Goal: Navigation & Orientation: Find specific page/section

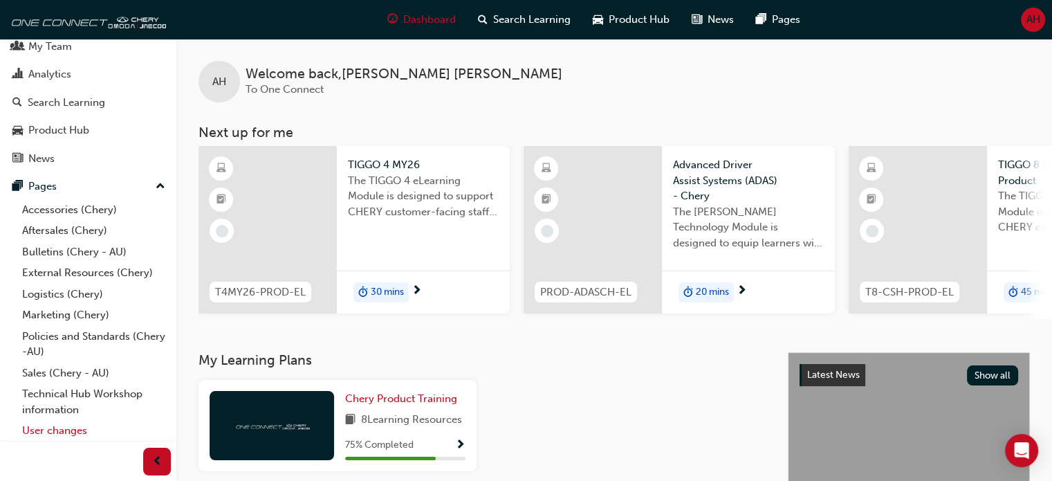
scroll to position [64, 0]
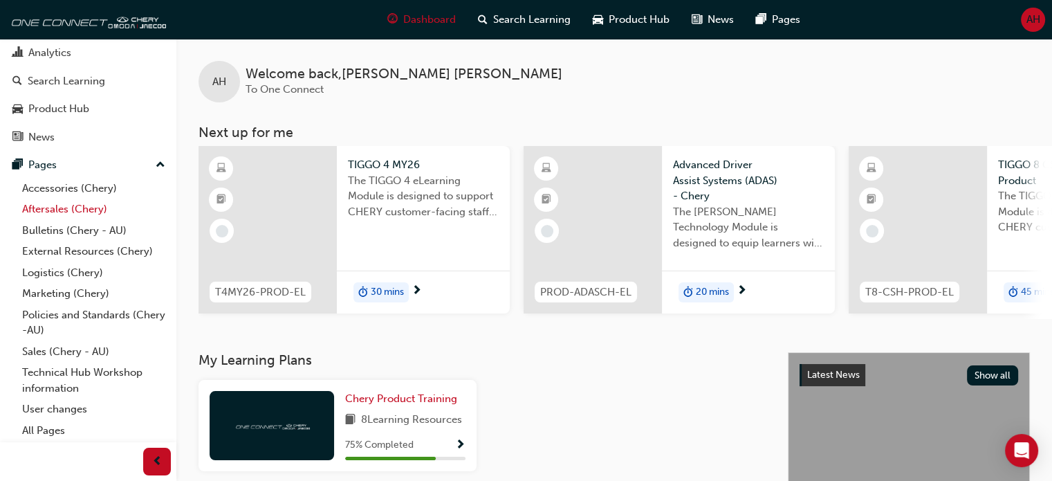
click at [93, 206] on link "Aftersales (Chery)" at bounding box center [94, 208] width 154 height 21
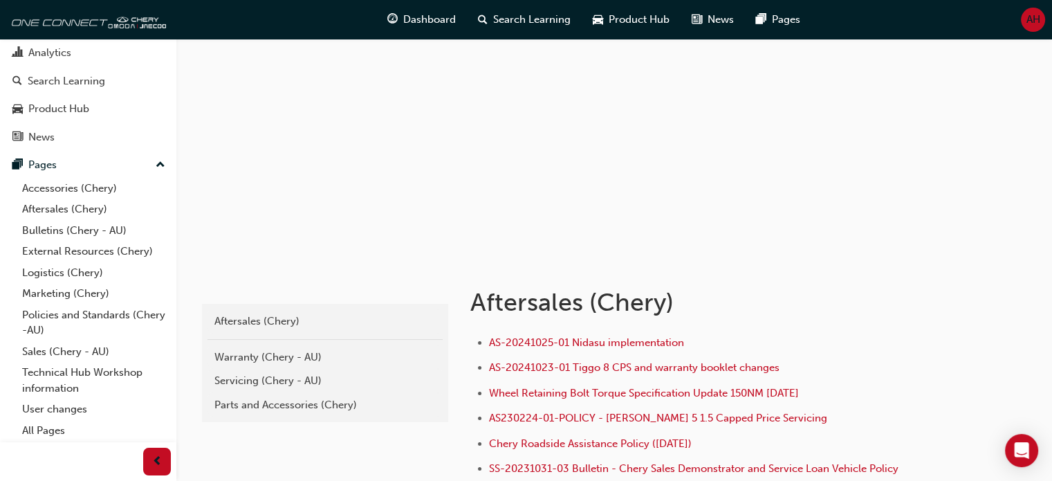
scroll to position [138, 0]
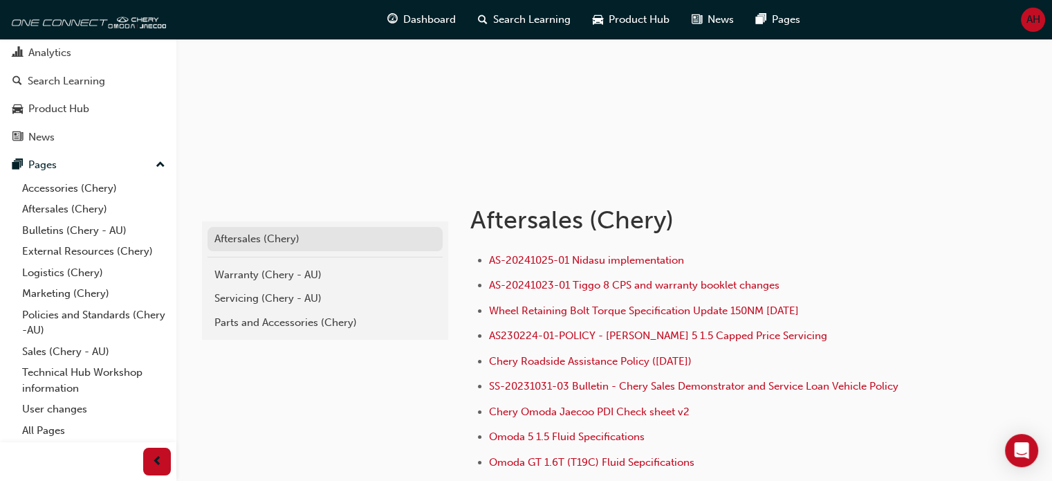
click at [230, 231] on div "Aftersales (Chery)" at bounding box center [324, 239] width 221 height 16
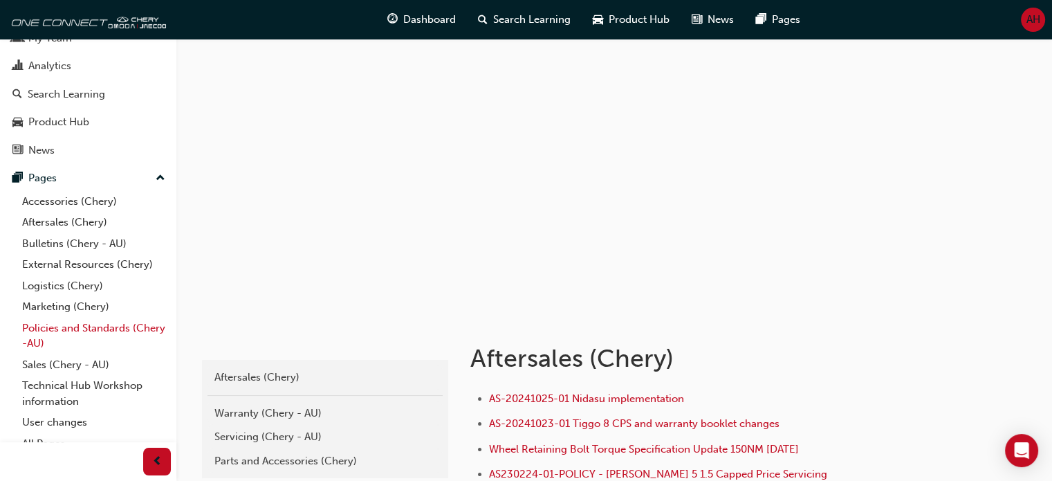
scroll to position [64, 0]
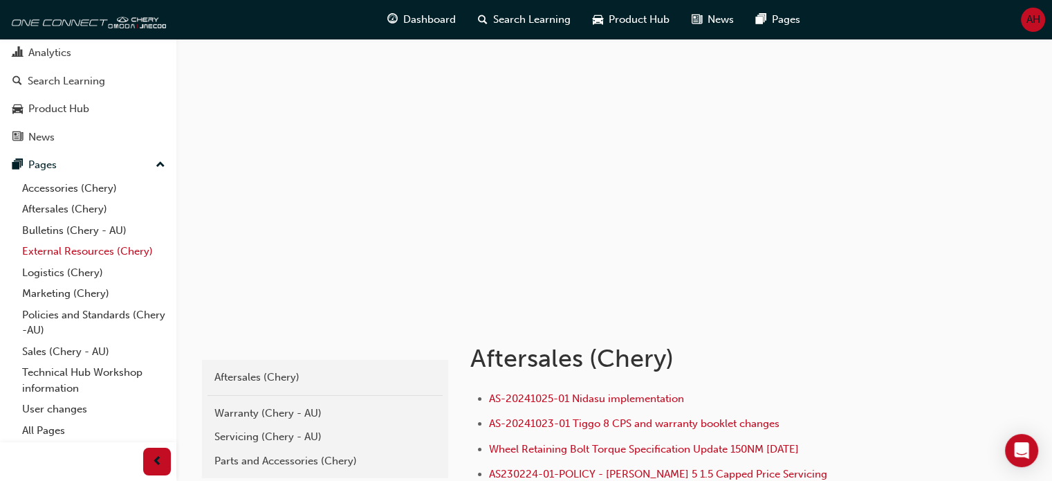
click at [75, 250] on link "External Resources (Chery)" at bounding box center [94, 251] width 154 height 21
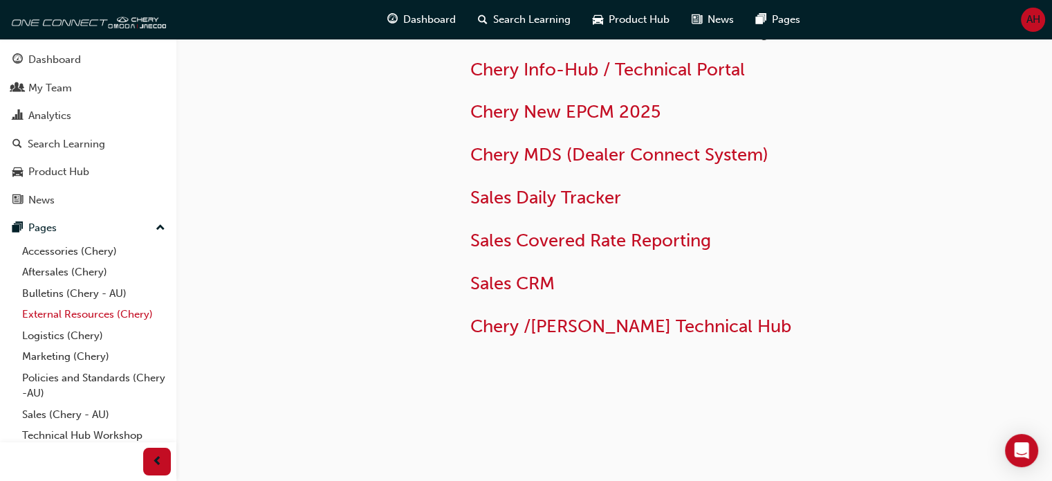
click at [50, 317] on link "External Resources (Chery)" at bounding box center [94, 314] width 154 height 21
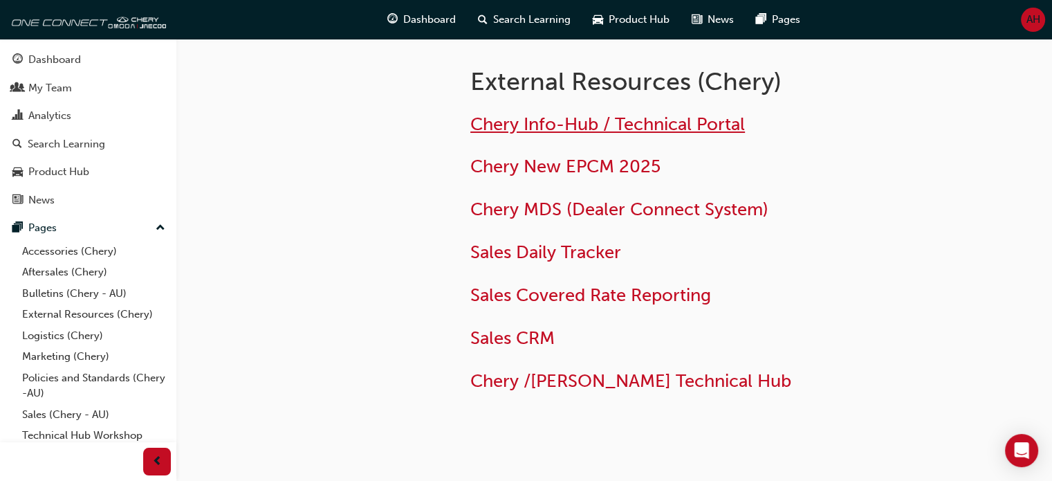
click at [570, 123] on span "Chery Info-Hub / Technical Portal" at bounding box center [607, 123] width 275 height 21
click at [95, 273] on link "Aftersales (Chery)" at bounding box center [94, 271] width 154 height 21
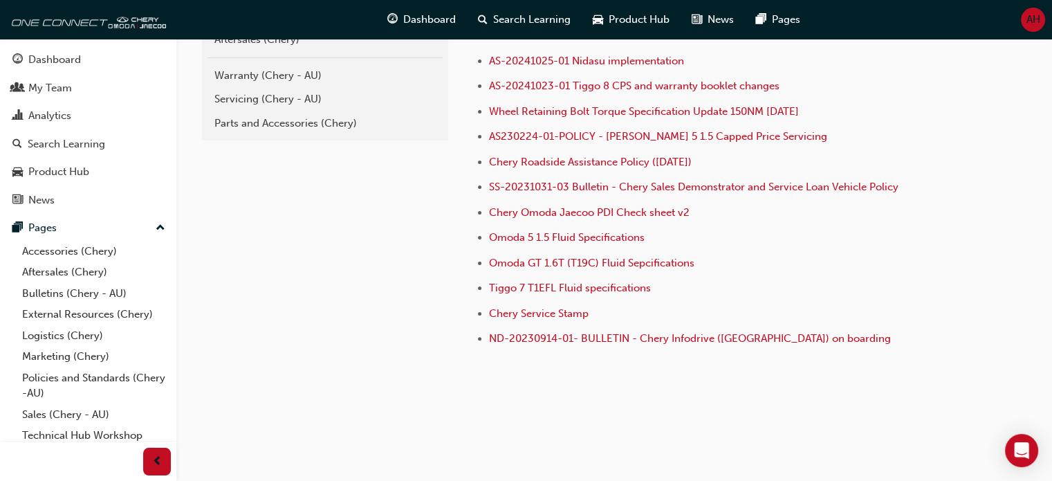
scroll to position [338, 0]
click at [288, 96] on div "Servicing (Chery - AU)" at bounding box center [324, 99] width 221 height 16
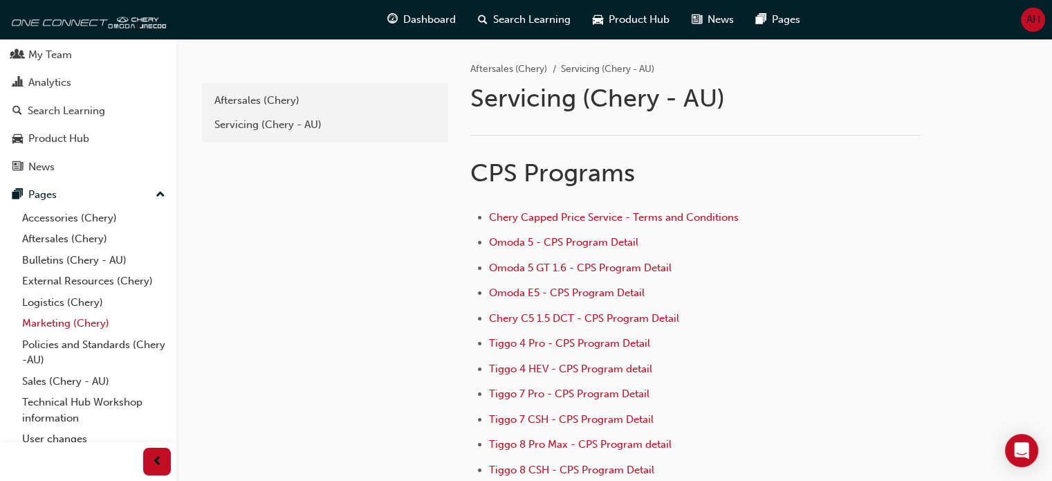
scroll to position [64, 0]
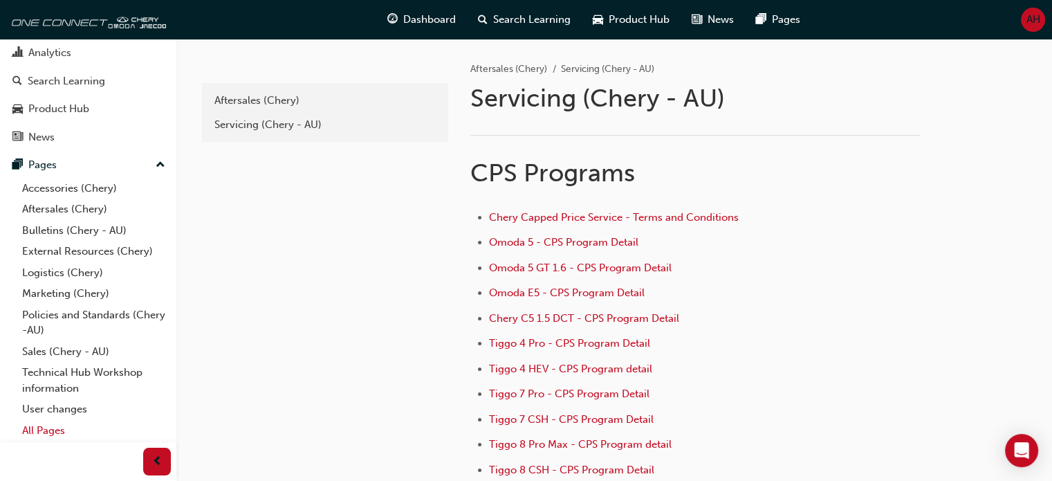
click at [66, 434] on link "All Pages" at bounding box center [94, 430] width 154 height 21
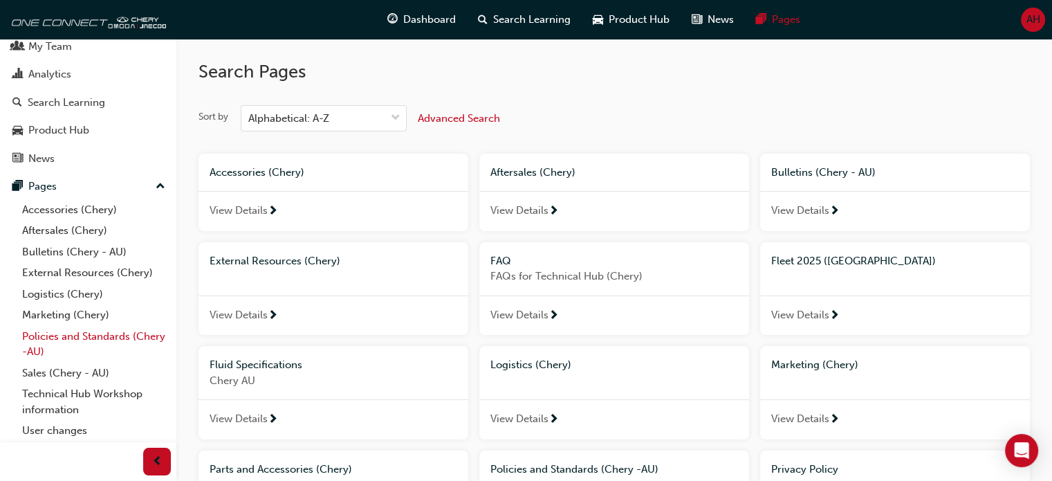
scroll to position [64, 0]
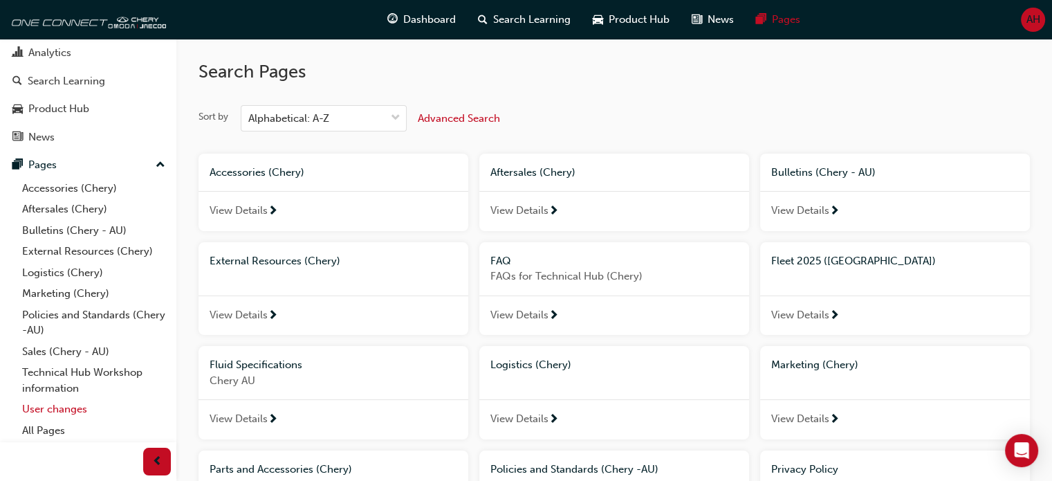
click at [61, 411] on link "User changes" at bounding box center [94, 408] width 154 height 21
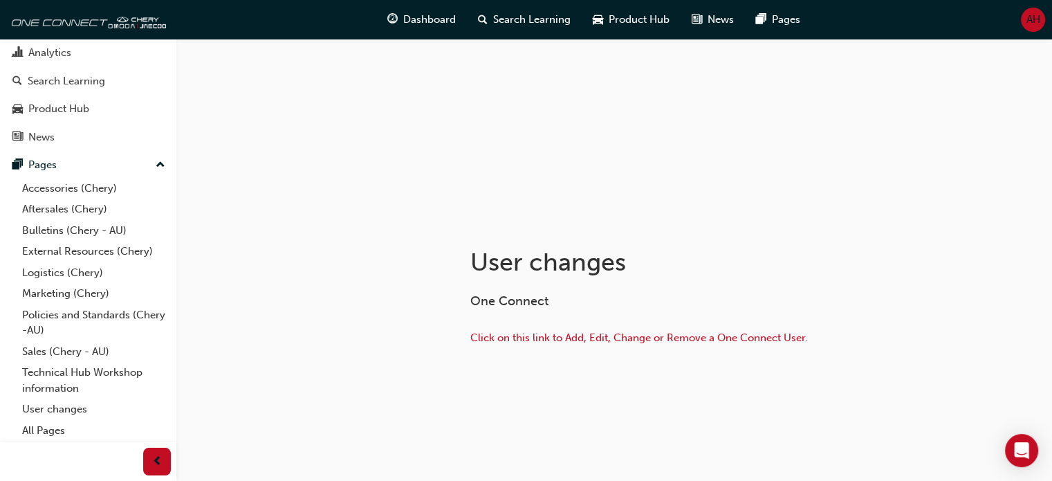
scroll to position [98, 0]
click at [622, 334] on span "Click on this link to Add, Edit, Change or Remove a One Connect User." at bounding box center [638, 336] width 337 height 12
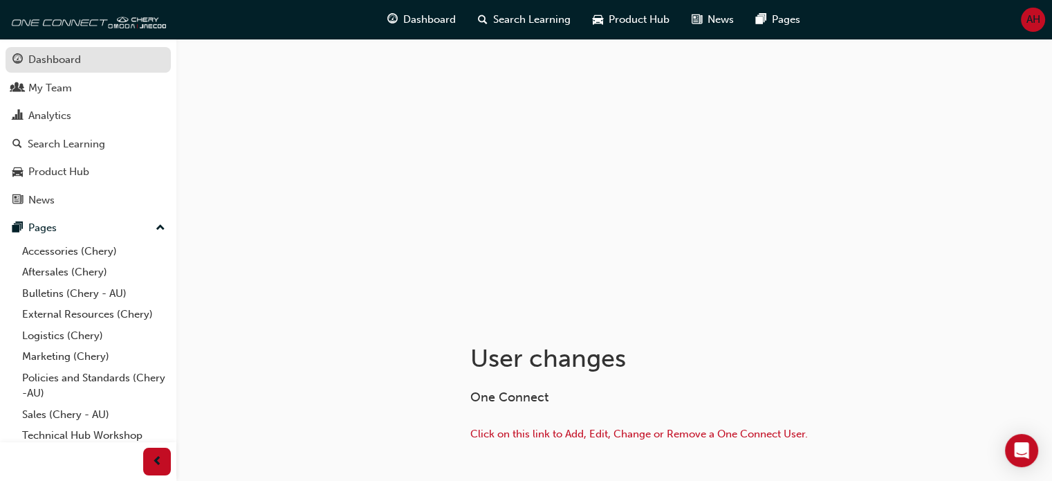
click at [39, 49] on link "Dashboard" at bounding box center [88, 60] width 165 height 26
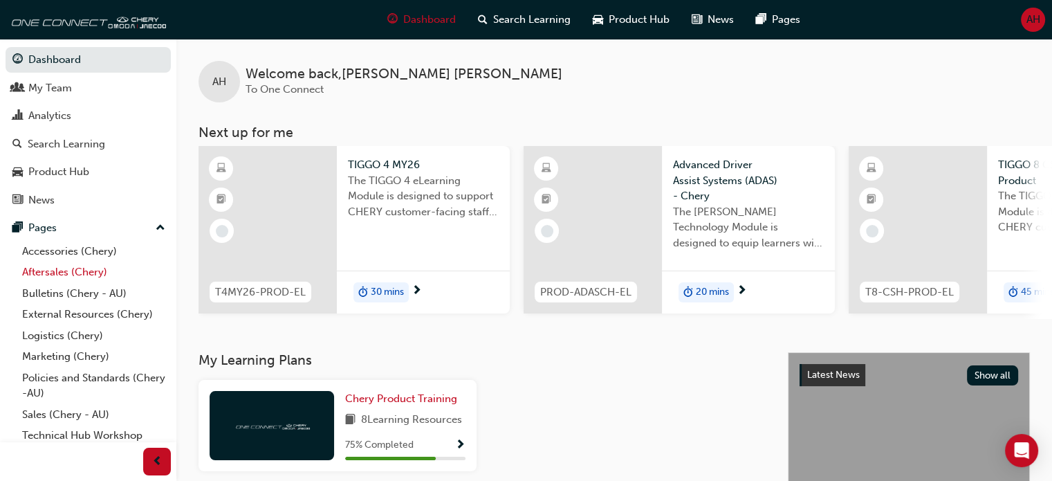
click at [91, 274] on link "Aftersales (Chery)" at bounding box center [94, 271] width 154 height 21
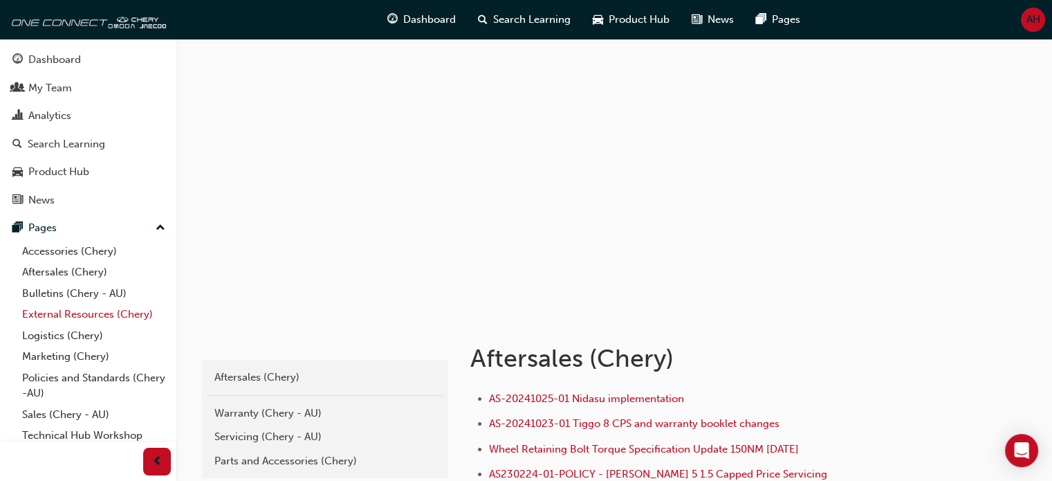
click at [91, 317] on link "External Resources (Chery)" at bounding box center [94, 314] width 154 height 21
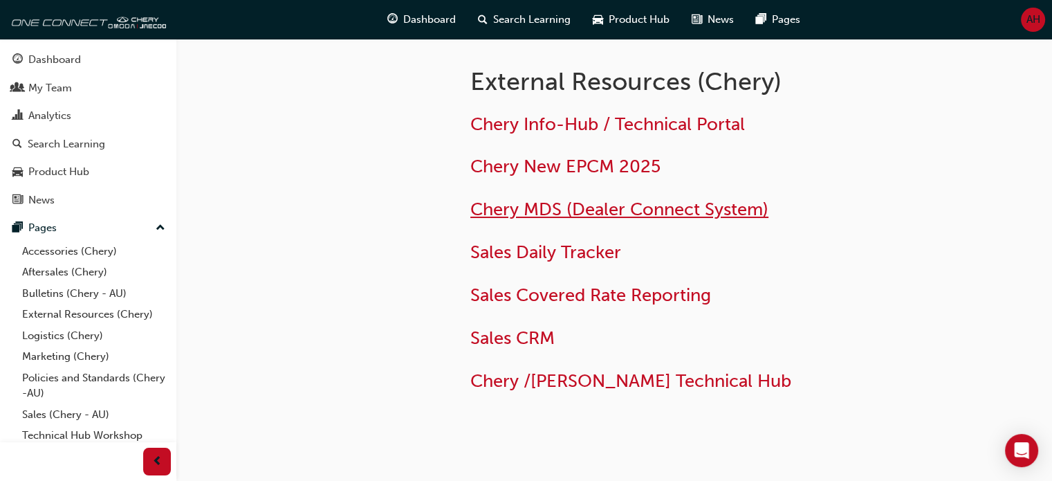
click at [602, 209] on span "Chery MDS (Dealer Connect System)" at bounding box center [619, 208] width 298 height 21
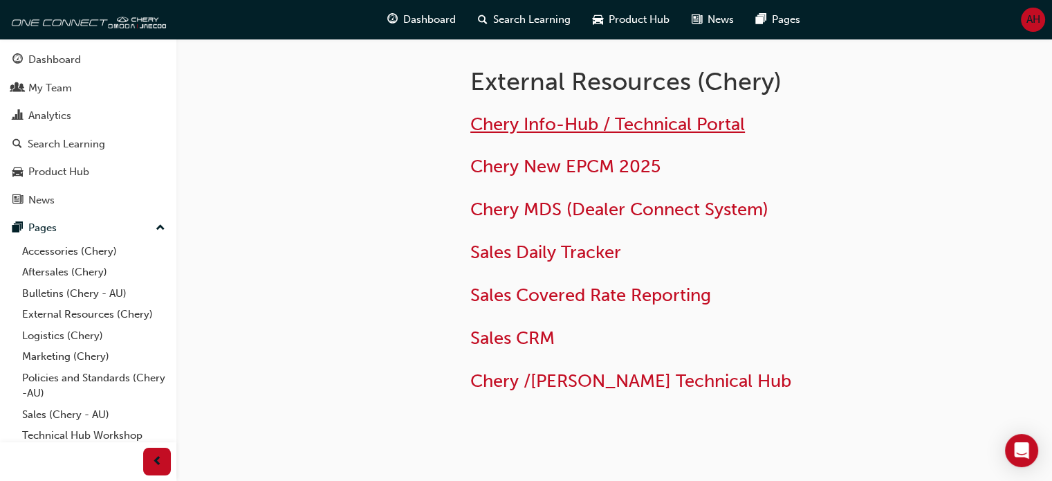
click at [615, 122] on span "Chery Info-Hub / Technical Portal" at bounding box center [607, 123] width 275 height 21
